Goal: Task Accomplishment & Management: Use online tool/utility

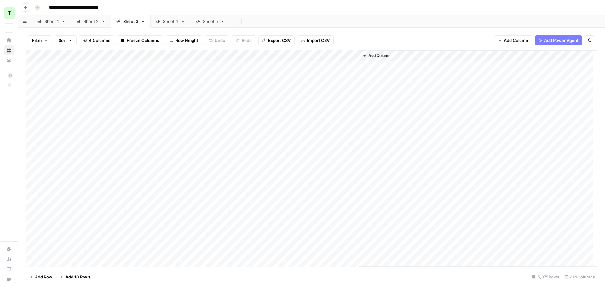
click at [430, 6] on div "**********" at bounding box center [315, 8] width 566 height 10
click at [157, 24] on div "Sheet 4" at bounding box center [167, 21] width 22 height 6
click at [203, 23] on div "Sheet 5" at bounding box center [210, 21] width 15 height 6
click at [124, 24] on div "Sheet 3" at bounding box center [130, 21] width 15 height 6
click at [88, 24] on div "Sheet 2" at bounding box center [90, 21] width 15 height 6
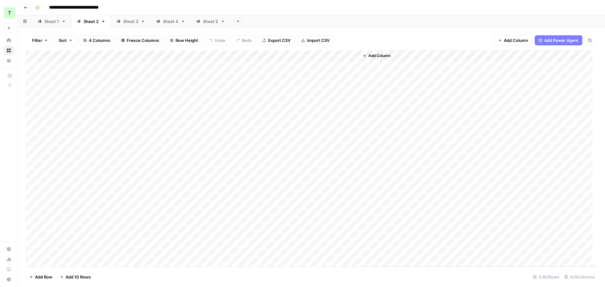
click at [51, 23] on div "Sheet 1" at bounding box center [51, 21] width 14 height 6
click at [352, 19] on div "Add Sheet" at bounding box center [417, 21] width 374 height 13
click at [594, 250] on icon "close" at bounding box center [596, 251] width 4 height 5
click at [66, 68] on div "Add Column" at bounding box center [312, 87] width 572 height 74
click at [103, 80] on div "Add Column" at bounding box center [312, 87] width 572 height 74
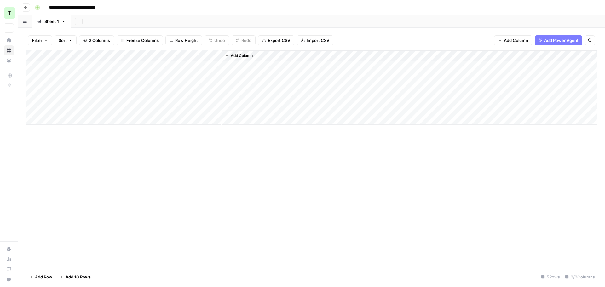
click at [100, 67] on div "Add Column" at bounding box center [312, 87] width 572 height 74
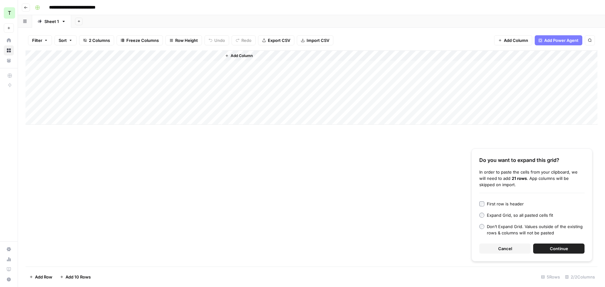
click at [571, 250] on button "Continue" at bounding box center [558, 248] width 51 height 10
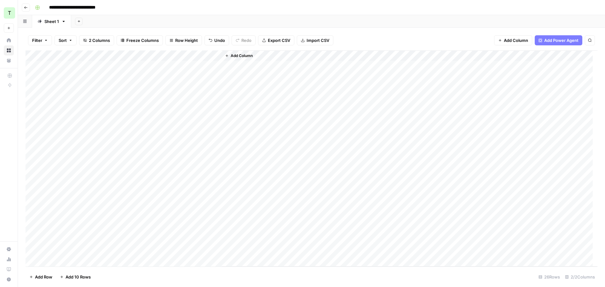
click at [214, 55] on div "Add Column" at bounding box center [312, 158] width 572 height 216
click at [224, 74] on button "All Rows" at bounding box center [239, 70] width 47 height 9
click at [249, 20] on div "Add Sheet" at bounding box center [337, 21] width 533 height 13
click at [60, 259] on div "Add Column" at bounding box center [312, 158] width 572 height 216
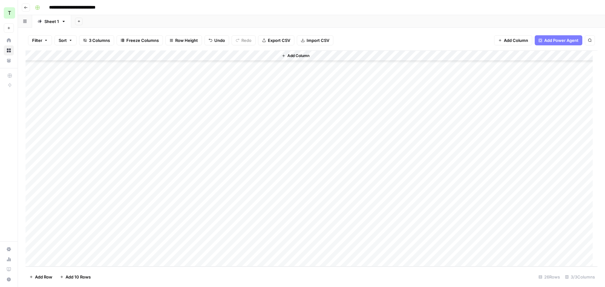
scroll to position [94, 0]
click at [68, 250] on div "Add Column" at bounding box center [312, 158] width 572 height 216
click at [77, 261] on div "Add Column" at bounding box center [312, 158] width 572 height 216
click at [93, 241] on div "Add Column" at bounding box center [312, 158] width 572 height 216
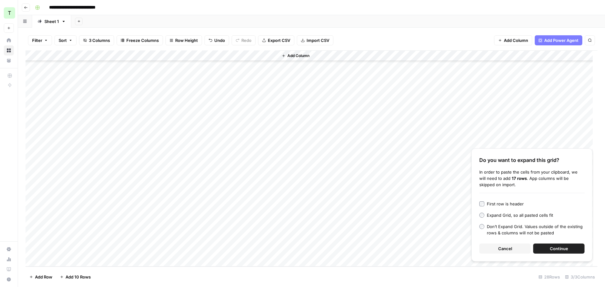
click at [546, 245] on button "Continue" at bounding box center [558, 248] width 51 height 10
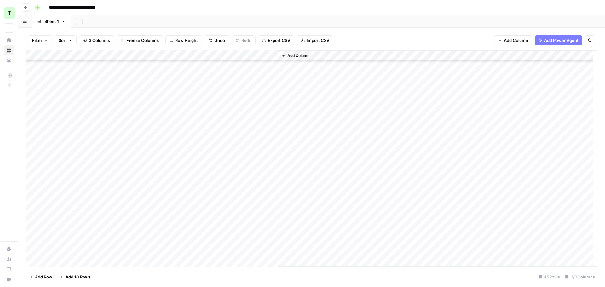
scroll to position [161, 0]
click at [215, 55] on div "Add Column" at bounding box center [312, 158] width 572 height 216
click at [228, 92] on span "Remaining Rows" at bounding box center [238, 92] width 40 height 6
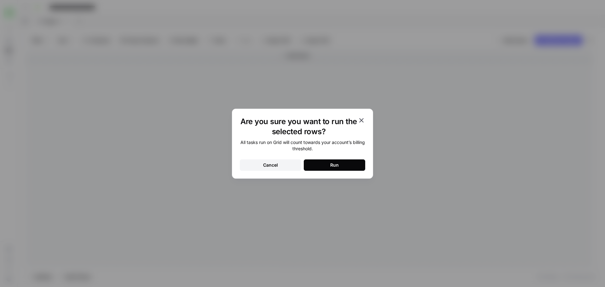
click at [314, 165] on button "Run" at bounding box center [334, 164] width 61 height 11
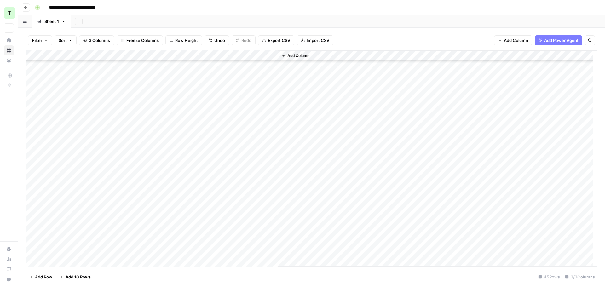
scroll to position [287, 0]
click at [80, 247] on div "Add Column" at bounding box center [312, 158] width 572 height 216
click at [34, 250] on div "Add Column" at bounding box center [312, 158] width 572 height 216
click at [44, 277] on span "Delete 1 Row" at bounding box center [41, 277] width 25 height 6
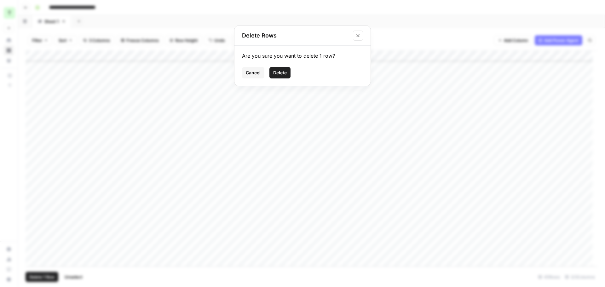
click at [281, 78] on button "Delete" at bounding box center [279, 72] width 21 height 11
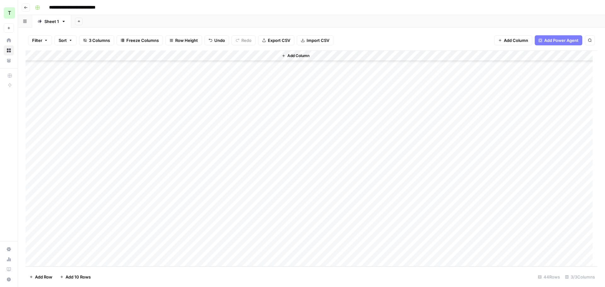
click at [72, 264] on div "Add Column" at bounding box center [312, 158] width 572 height 216
click at [75, 261] on div "Add Column" at bounding box center [312, 158] width 572 height 216
click at [74, 238] on div "Add Column" at bounding box center [312, 158] width 572 height 216
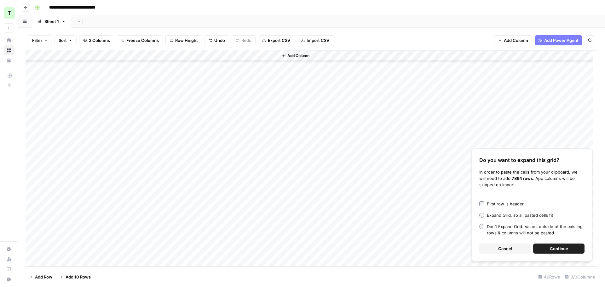
click at [573, 248] on button "Continue" at bounding box center [558, 248] width 51 height 10
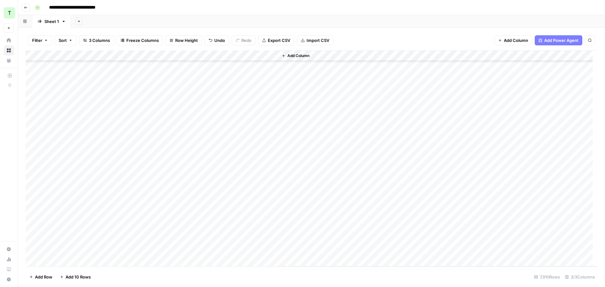
scroll to position [84431, 0]
click at [215, 56] on div "Add Column" at bounding box center [312, 158] width 572 height 216
click at [227, 73] on span "All Rows" at bounding box center [238, 70] width 40 height 6
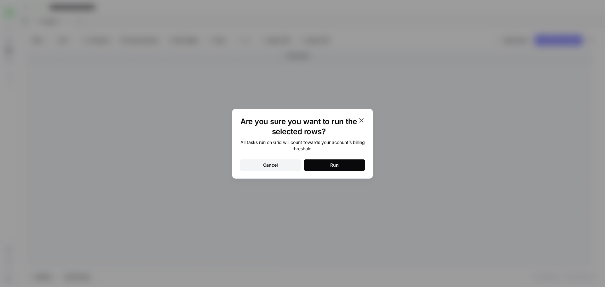
drag, startPoint x: 281, startPoint y: 164, endPoint x: 220, endPoint y: 71, distance: 111.4
click at [281, 164] on button "Cancel" at bounding box center [270, 164] width 61 height 11
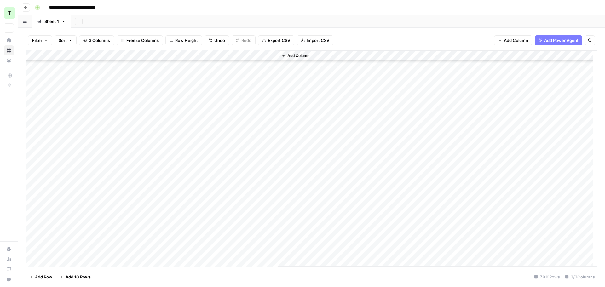
click at [214, 56] on div "Add Column" at bounding box center [312, 158] width 572 height 216
click at [236, 90] on span "Remaining Rows" at bounding box center [238, 92] width 40 height 6
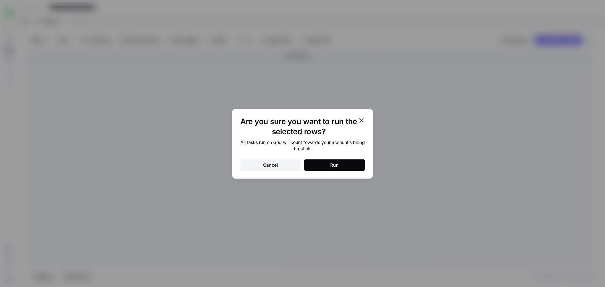
click at [328, 162] on button "Run" at bounding box center [334, 164] width 61 height 11
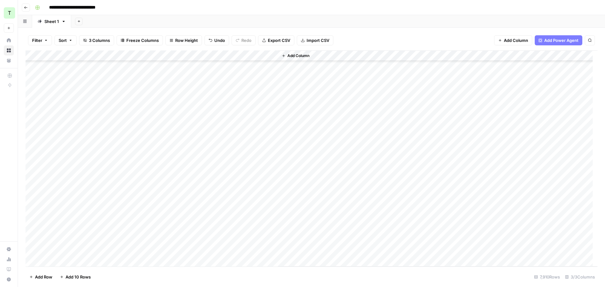
scroll to position [311, 0]
click at [410, 129] on div "Add Column" at bounding box center [437, 158] width 319 height 216
click at [403, 23] on div "Add Sheet" at bounding box center [337, 21] width 533 height 13
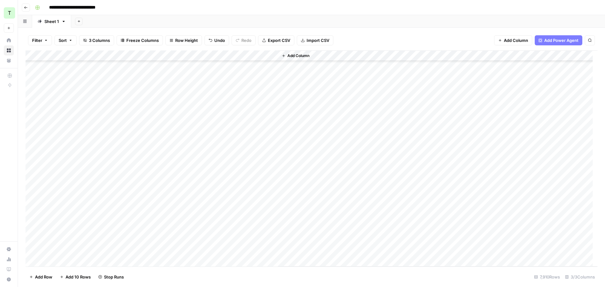
click at [339, 21] on div "Add Sheet" at bounding box center [337, 21] width 533 height 13
click at [524, 10] on div "**********" at bounding box center [315, 8] width 566 height 10
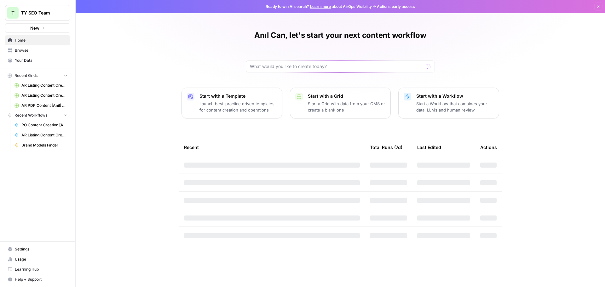
click at [27, 52] on span "Browse" at bounding box center [41, 51] width 53 height 6
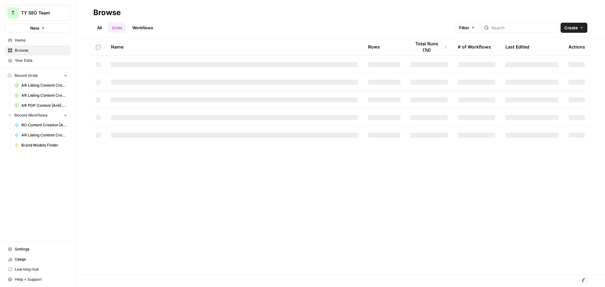
click at [135, 26] on link "Workflows" at bounding box center [142, 28] width 28 height 10
click at [566, 29] on div "Filter Create" at bounding box center [523, 28] width 127 height 10
click at [548, 28] on input "search" at bounding box center [529, 28] width 64 height 6
type input "content"
click at [339, 20] on div "All Grids Workflows Filter content Create" at bounding box center [340, 25] width 494 height 15
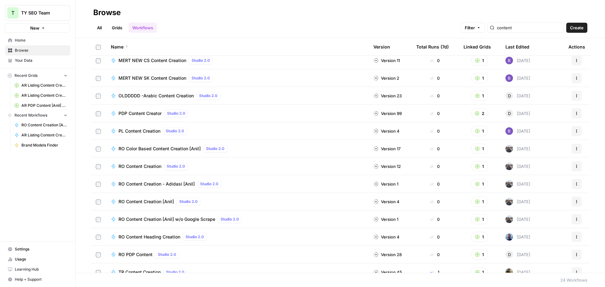
scroll to position [206, 0]
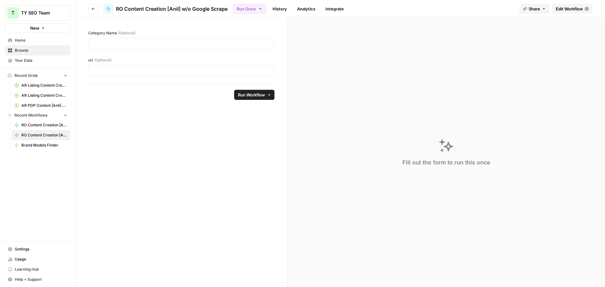
click at [569, 11] on span "Edit Workflow" at bounding box center [568, 9] width 27 height 6
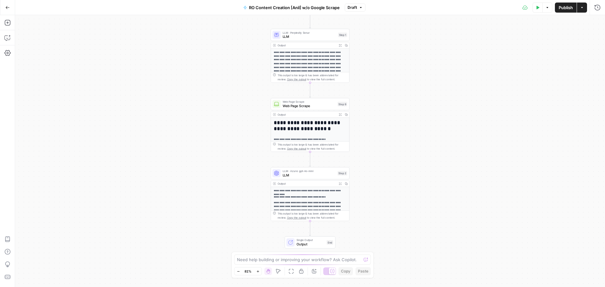
drag, startPoint x: 397, startPoint y: 118, endPoint x: 380, endPoint y: 114, distance: 17.3
click at [397, 92] on div "**********" at bounding box center [309, 151] width 589 height 272
click at [300, 174] on span "LLM" at bounding box center [308, 174] width 53 height 5
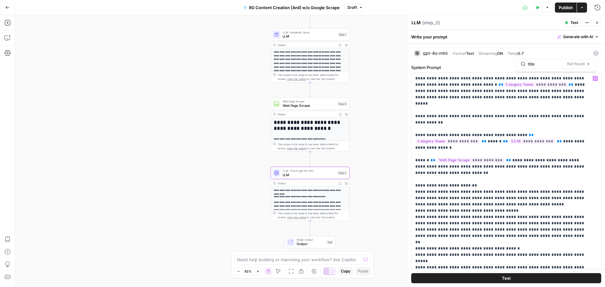
type input "title"
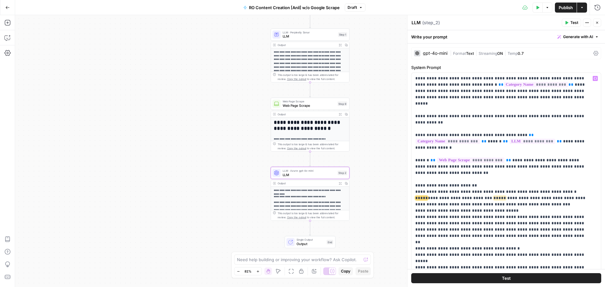
click at [562, 6] on span "Publish" at bounding box center [565, 7] width 14 height 6
click at [482, 9] on div "Test Data Options Publish Actions Run History" at bounding box center [487, 7] width 236 height 15
click at [536, 6] on icon "button" at bounding box center [537, 8] width 4 height 4
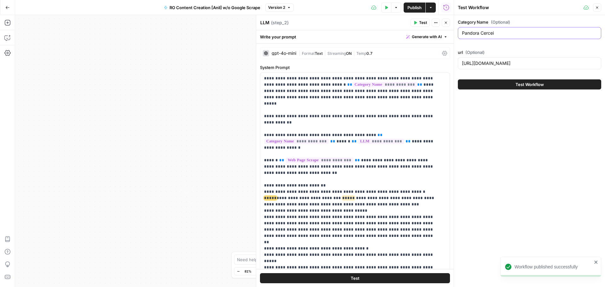
click at [503, 30] on input "Pandora Cercei" at bounding box center [529, 33] width 135 height 6
click at [526, 62] on input "https://www.trendyol.com/ro/pandora-cercei-x-b110147-c1106" at bounding box center [529, 63] width 135 height 6
click at [503, 150] on div "Category Name (Optional) Pandora Cercei url (Optional) https://www.trendyol.com…" at bounding box center [529, 151] width 151 height 272
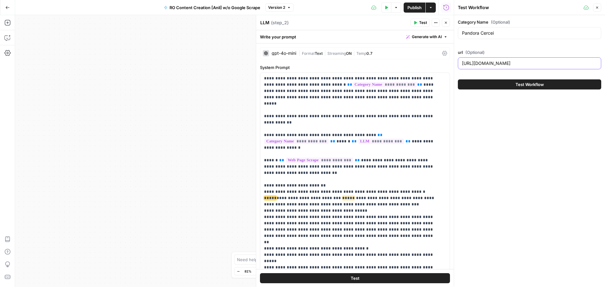
click at [507, 65] on input "https://www.trendyol.com/ro/pandora-cercei-x-b110147-c1106" at bounding box center [529, 63] width 135 height 6
paste input "170-x-220-cuvertura-x-c1211-a92-v186692"
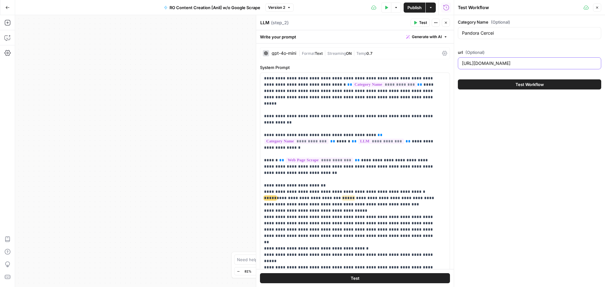
type input "https://www.trendyol.com/ro/170-x-220-cuvertura-x-c1211-a92-v186692"
click at [496, 34] on input "Pandora Cercei" at bounding box center [529, 33] width 135 height 6
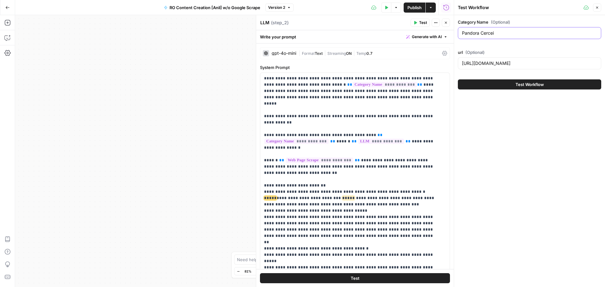
paste input "Cuvertură"
type input "Cuvertură"
click at [526, 84] on span "Test Workflow" at bounding box center [529, 84] width 28 height 6
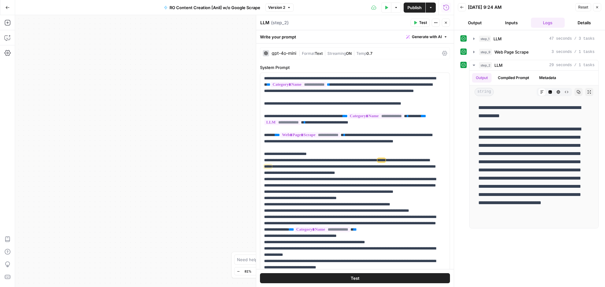
click at [596, 4] on button "Close" at bounding box center [597, 7] width 8 height 8
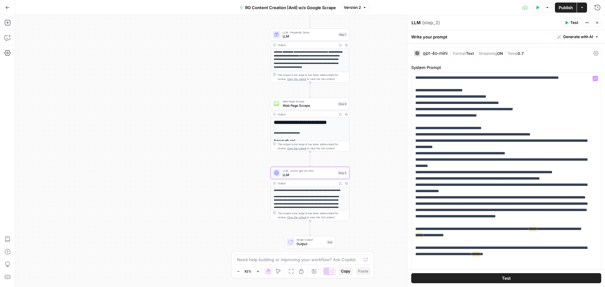
scroll to position [624, 0]
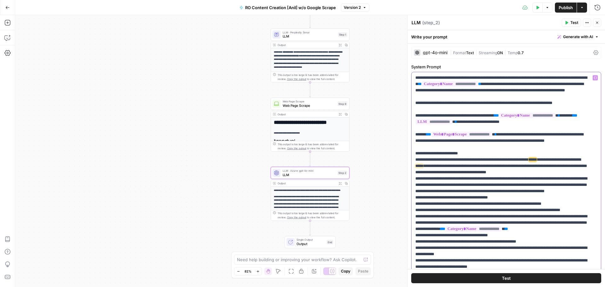
scroll to position [0, 0]
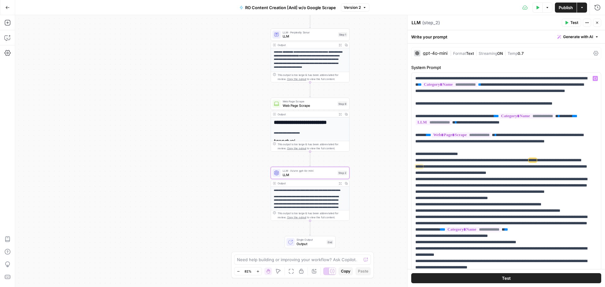
click at [598, 21] on icon "button" at bounding box center [597, 23] width 4 height 4
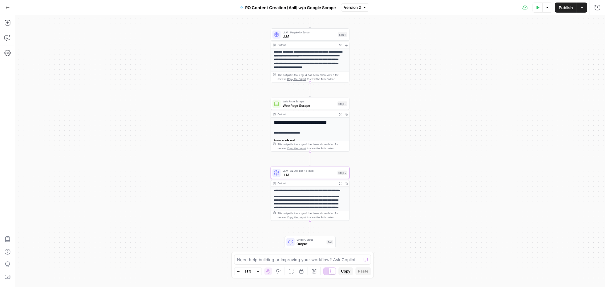
click at [560, 8] on span "Publish" at bounding box center [565, 7] width 14 height 6
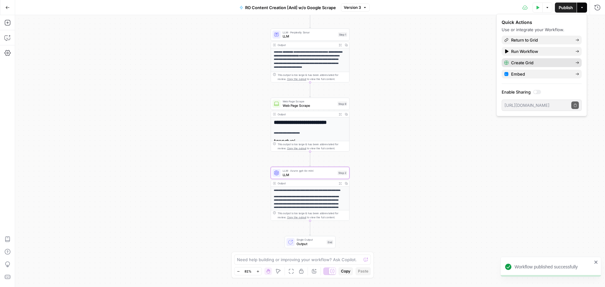
click at [527, 64] on span "Create Grid" at bounding box center [540, 63] width 59 height 6
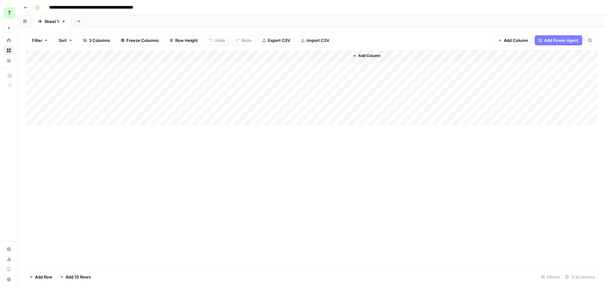
click at [89, 68] on div "Add Column" at bounding box center [312, 87] width 572 height 74
click at [90, 78] on div "Add Column" at bounding box center [312, 87] width 572 height 74
click at [90, 65] on div "Add Column" at bounding box center [312, 87] width 572 height 74
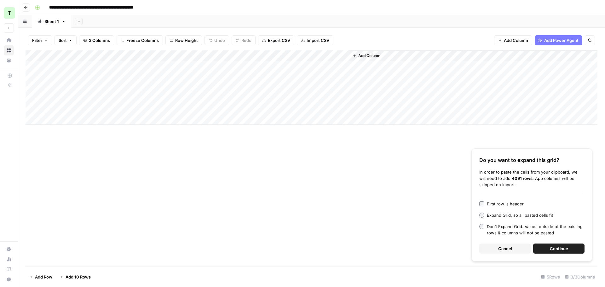
click at [484, 251] on button "Cancel" at bounding box center [504, 248] width 51 height 10
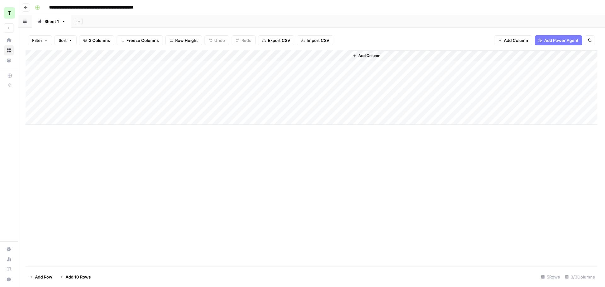
click at [102, 66] on div "Add Column" at bounding box center [312, 87] width 572 height 74
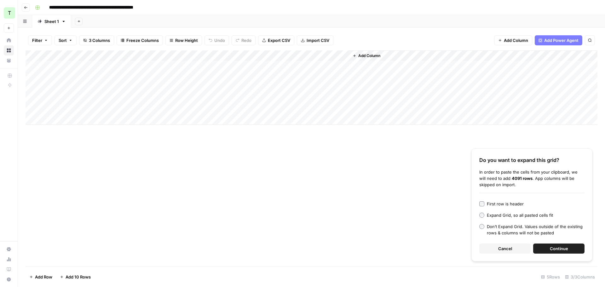
click at [543, 251] on button "Continue" at bounding box center [558, 248] width 51 height 10
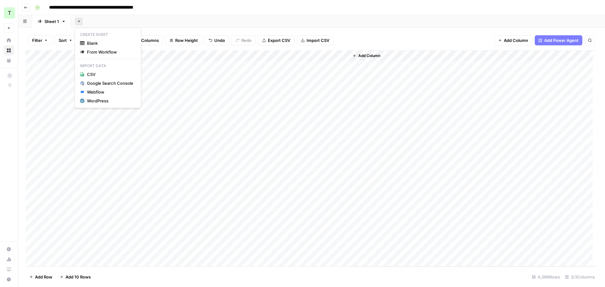
click at [79, 19] on button "Add Sheet" at bounding box center [79, 22] width 8 height 8
click at [103, 53] on span "From Workflow" at bounding box center [110, 52] width 46 height 6
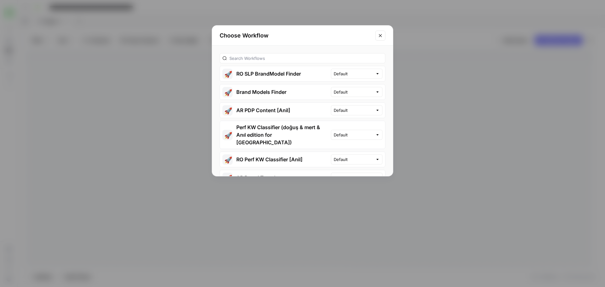
click at [380, 35] on icon "Close modal" at bounding box center [379, 35] width 3 height 3
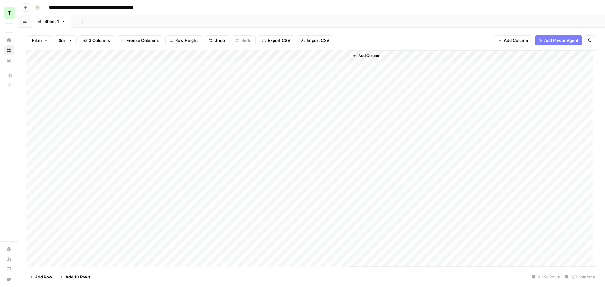
click at [81, 23] on button "Add Sheet" at bounding box center [79, 22] width 8 height 8
click at [106, 53] on span "From Workflow" at bounding box center [110, 52] width 46 height 6
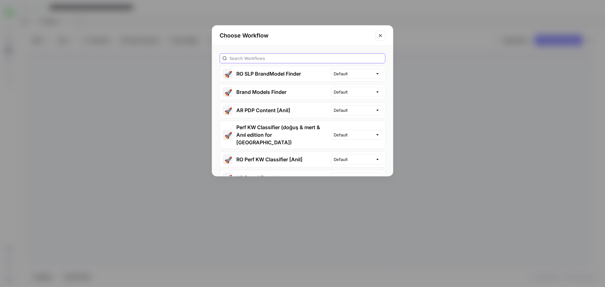
click at [268, 57] on input "text" at bounding box center [305, 58] width 153 height 6
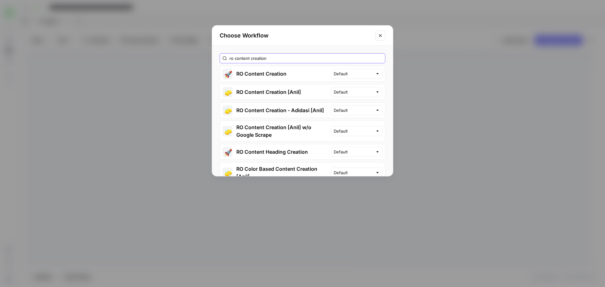
type input "ro content creation"
click at [265, 126] on button "🧽 RO Content Creation [Anil] w/o Google Scrape" at bounding box center [275, 131] width 111 height 20
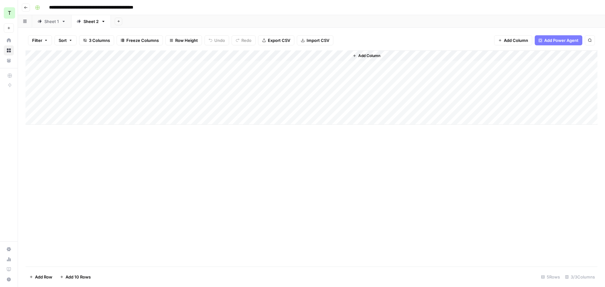
click at [89, 63] on div "Add Column" at bounding box center [312, 87] width 572 height 74
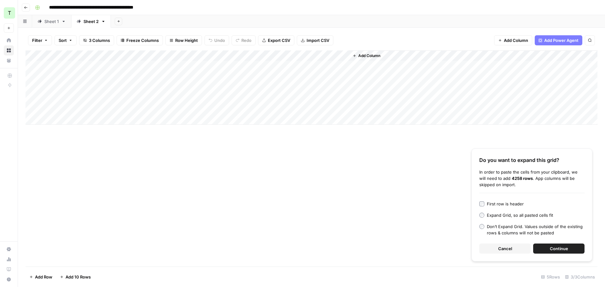
click at [572, 243] on button "Continue" at bounding box center [558, 248] width 51 height 10
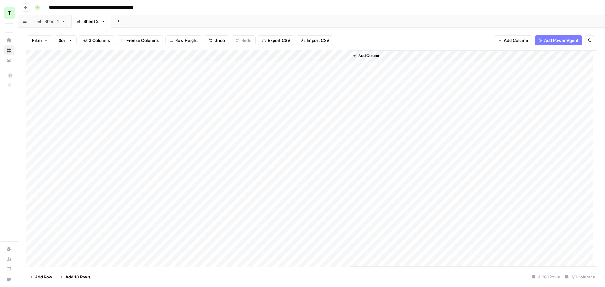
click at [283, 19] on div "Add Sheet" at bounding box center [358, 21] width 494 height 13
click at [40, 22] on icon at bounding box center [39, 21] width 4 height 4
click at [344, 54] on div "Add Column" at bounding box center [312, 158] width 572 height 216
click at [357, 73] on span "All Rows" at bounding box center [366, 70] width 40 height 6
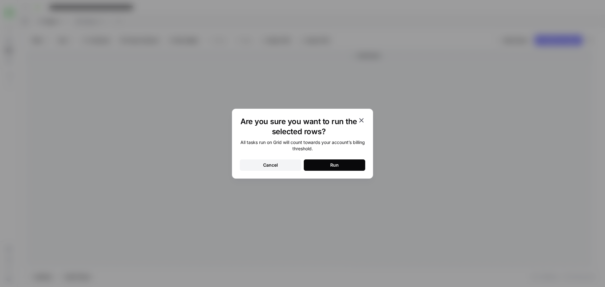
click at [324, 157] on div "All tasks run on Grid will count towards your account’s billing threshold. Canc…" at bounding box center [302, 154] width 125 height 31
click at [324, 161] on button "Run" at bounding box center [334, 164] width 61 height 11
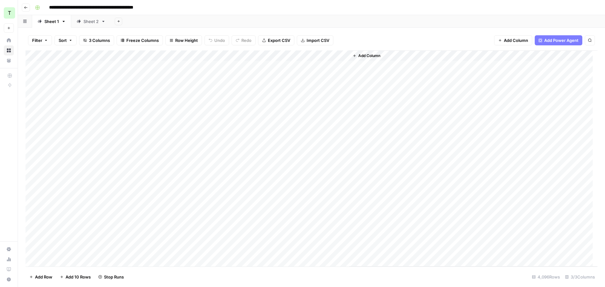
click at [290, 65] on div "Add Column" at bounding box center [312, 158] width 572 height 216
click at [305, 65] on div "Add Column" at bounding box center [312, 158] width 572 height 216
click at [596, 8] on icon "button" at bounding box center [597, 8] width 4 height 4
click at [333, 56] on div "Add Column" at bounding box center [312, 158] width 572 height 216
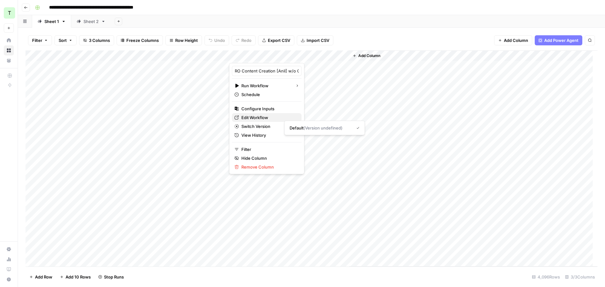
click at [256, 119] on span "Edit Workflow" at bounding box center [268, 117] width 55 height 6
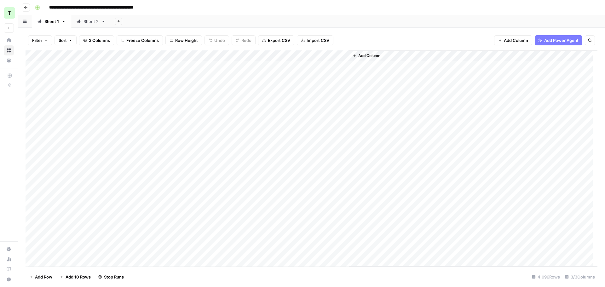
click at [90, 20] on div "Sheet 2" at bounding box center [90, 21] width 15 height 6
click at [343, 54] on div "Add Column" at bounding box center [312, 158] width 572 height 216
click at [361, 75] on div "All Rows Run Specific Subset Remaining Rows First 10 Rows Rows with Errors" at bounding box center [366, 90] width 53 height 54
click at [361, 71] on span "All Rows" at bounding box center [366, 70] width 40 height 6
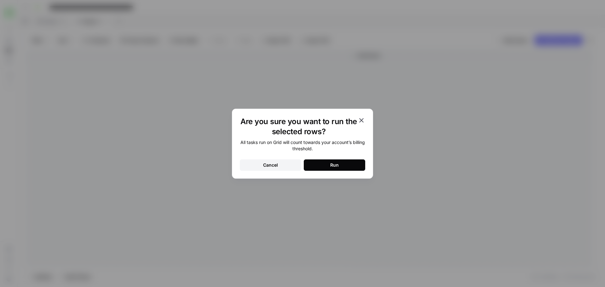
click at [335, 160] on button "Run" at bounding box center [334, 164] width 61 height 11
